Goal: Find contact information: Find contact information

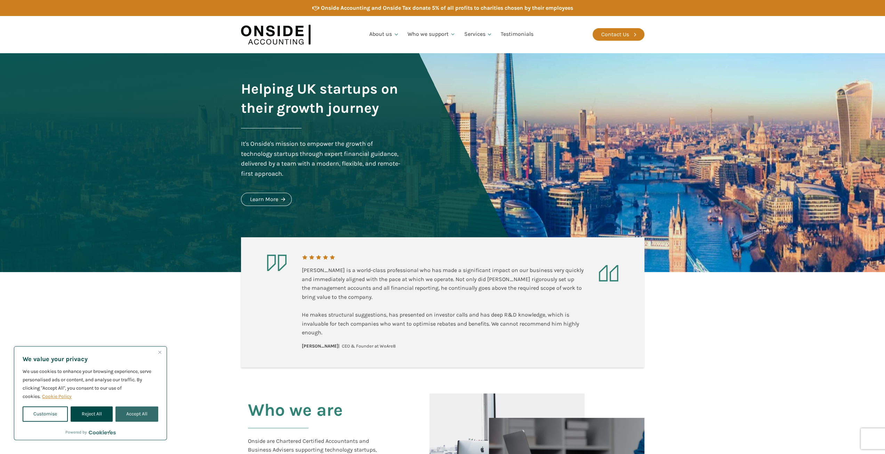
click at [141, 413] on button "Accept All" at bounding box center [136, 413] width 43 height 15
checkbox input "true"
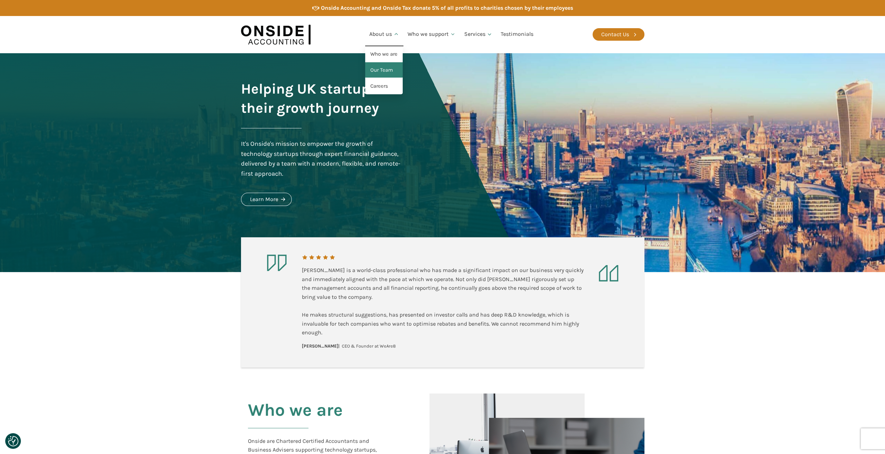
click at [383, 73] on link "Our Team" at bounding box center [384, 70] width 38 height 16
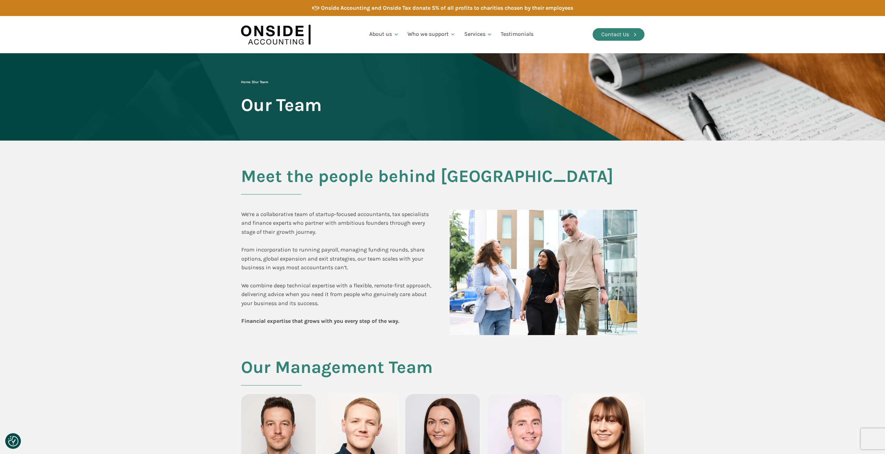
click at [620, 38] on div "Contact Us" at bounding box center [615, 34] width 28 height 9
